Goal: Information Seeking & Learning: Understand process/instructions

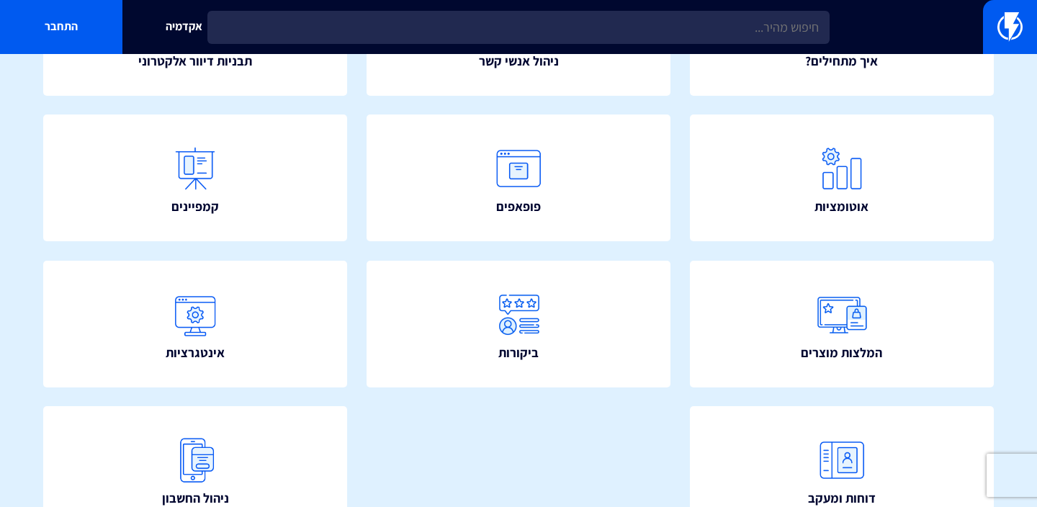
scroll to position [335, 0]
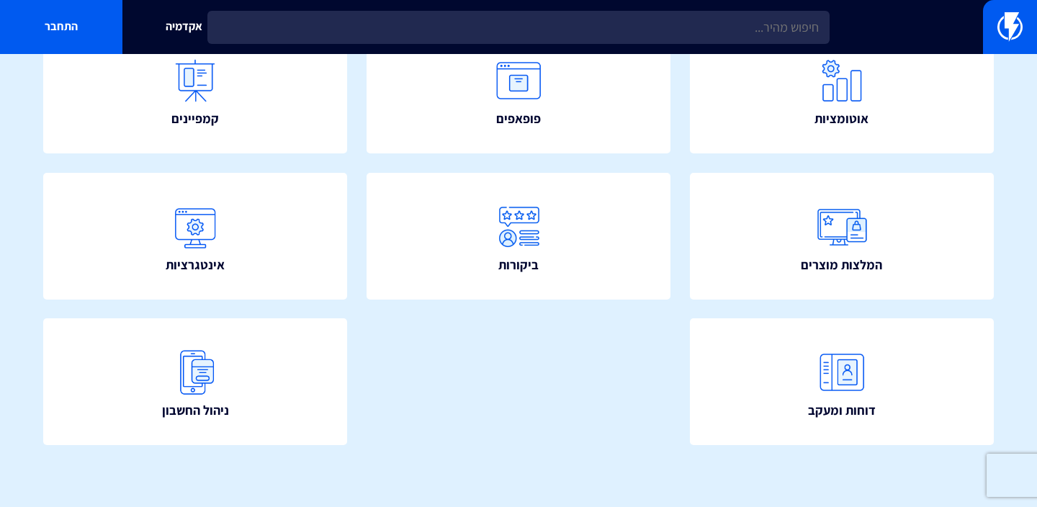
click at [29, 57] on div "איך מתחילים? ניהול אנשי קשר תבניות דיוור אלקטרוני" at bounding box center [518, 172] width 1037 height 669
click at [42, 22] on link "התחבר" at bounding box center [61, 27] width 122 height 54
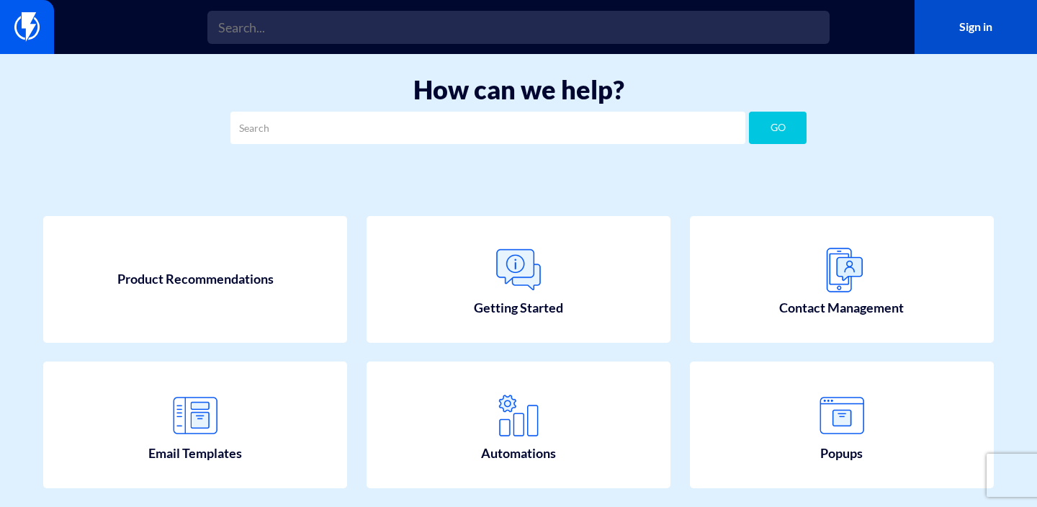
click at [993, 16] on link "Sign in" at bounding box center [975, 27] width 122 height 54
